Goal: Check status: Check status

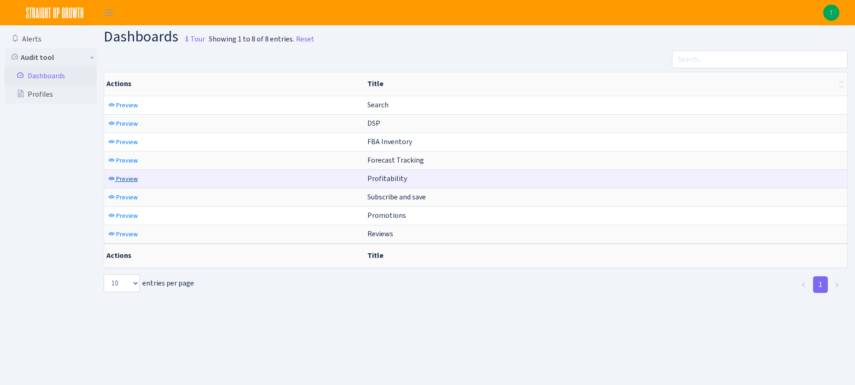
click at [127, 181] on span "Preview" at bounding box center [127, 179] width 22 height 9
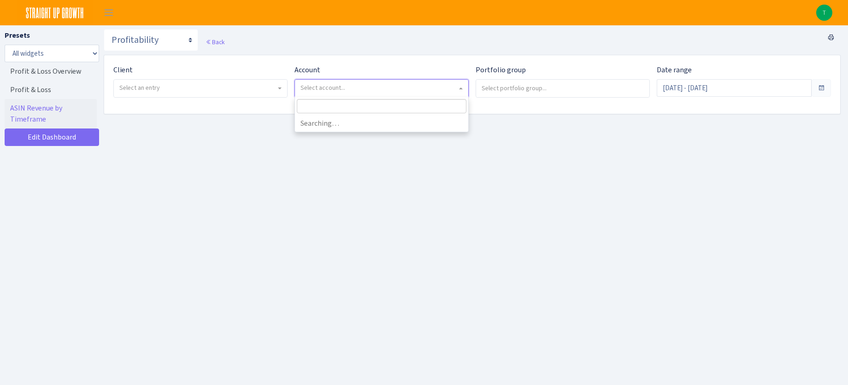
click at [458, 90] on span "Select account..." at bounding box center [381, 89] width 173 height 18
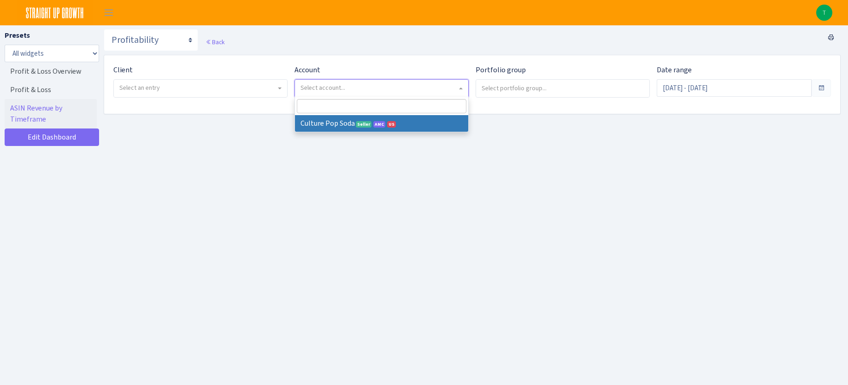
select select
select select "1581829893696978"
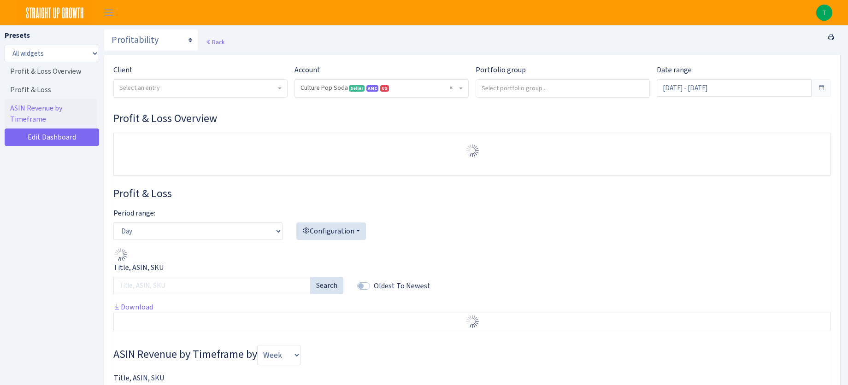
select select "1581829893696978"
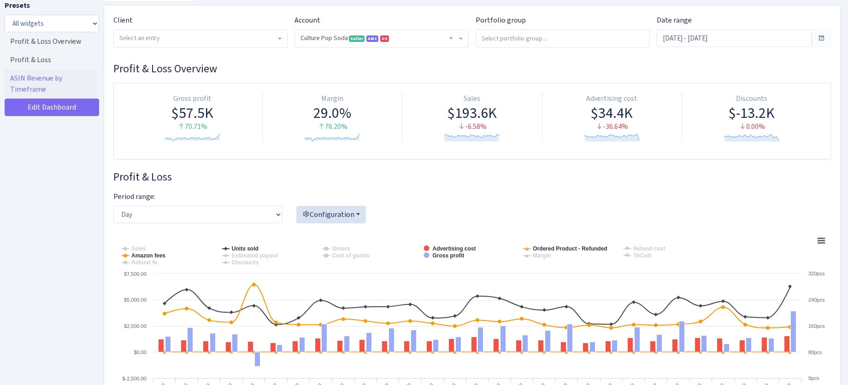
scroll to position [52, 0]
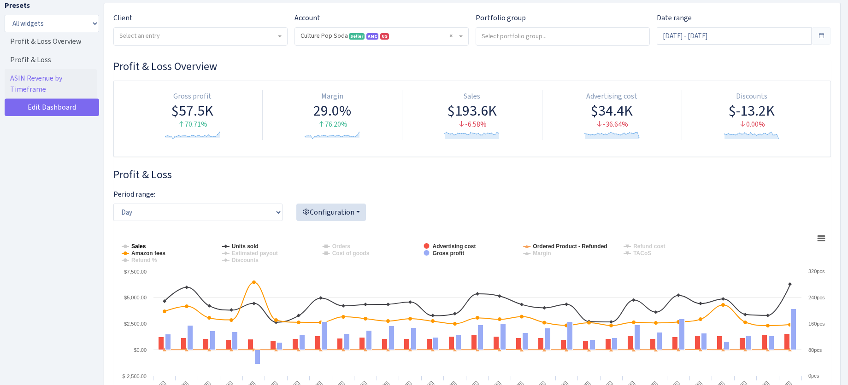
click at [138, 247] on tspan "Sales" at bounding box center [138, 246] width 15 height 6
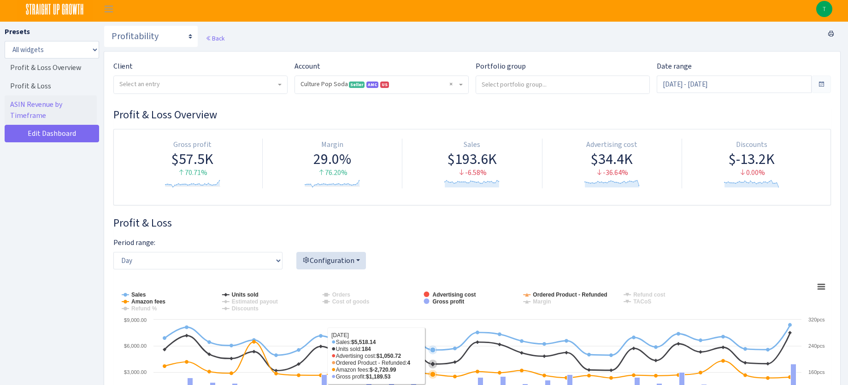
scroll to position [0, 0]
